Goal: Contribute content: Add original content to the website for others to see

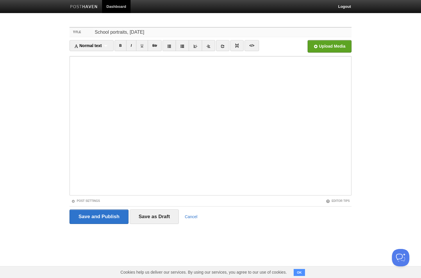
type input "School portraits, [DATE]"
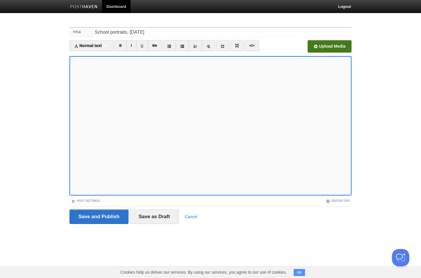
click at [321, 44] on input "file" at bounding box center [154, 48] width 440 height 30
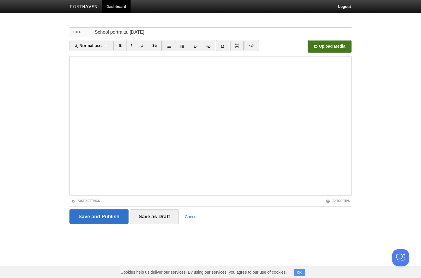
click at [320, 45] on input "file" at bounding box center [154, 48] width 440 height 30
click at [107, 213] on input "Save and Publish" at bounding box center [98, 216] width 59 height 15
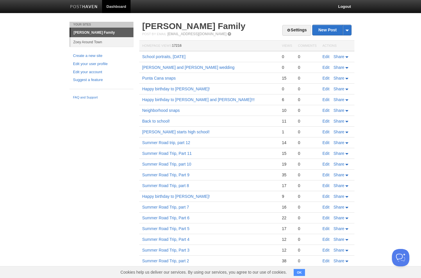
drag, startPoint x: 182, startPoint y: 69, endPoint x: 194, endPoint y: 71, distance: 12.4
click at [182, 175] on link "Summer Road Trip, Part 9" at bounding box center [165, 175] width 47 height 5
click at [172, 57] on link "School portraits, [DATE]" at bounding box center [163, 56] width 43 height 5
click at [165, 58] on link "School portraits, [DATE]" at bounding box center [163, 56] width 43 height 5
